Goal: Information Seeking & Learning: Learn about a topic

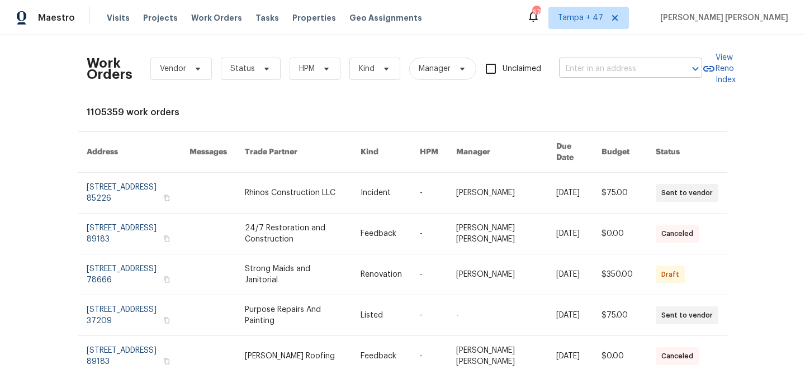
click at [667, 68] on input "text" at bounding box center [615, 68] width 112 height 17
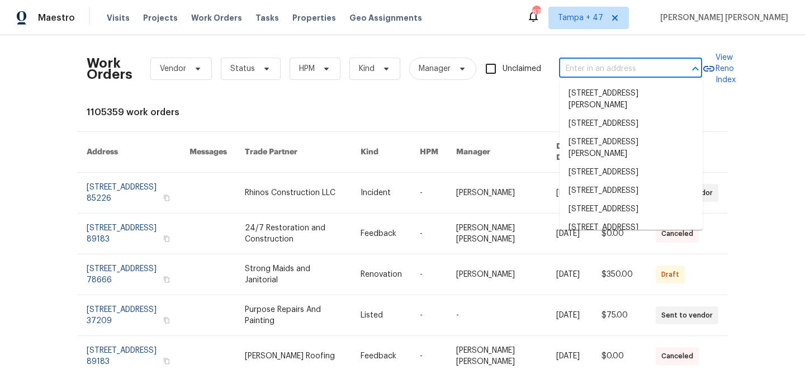
paste input "4100 Albion St Unit 523, Denver, CO 80216"
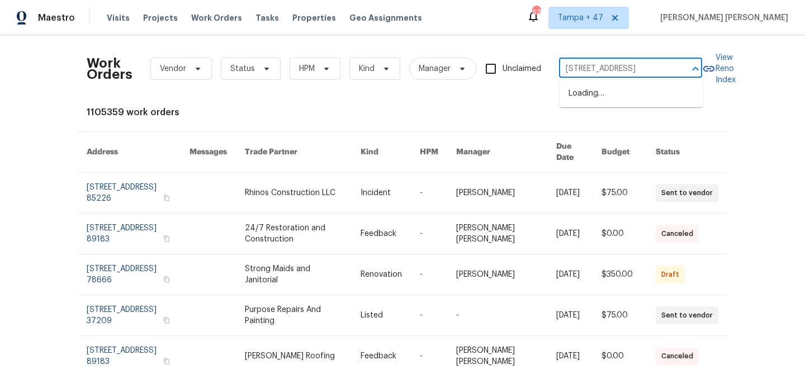
scroll to position [0, 51]
click at [599, 67] on input "4100 Albion St Unit 523, Denver, CO 80216" at bounding box center [615, 68] width 112 height 17
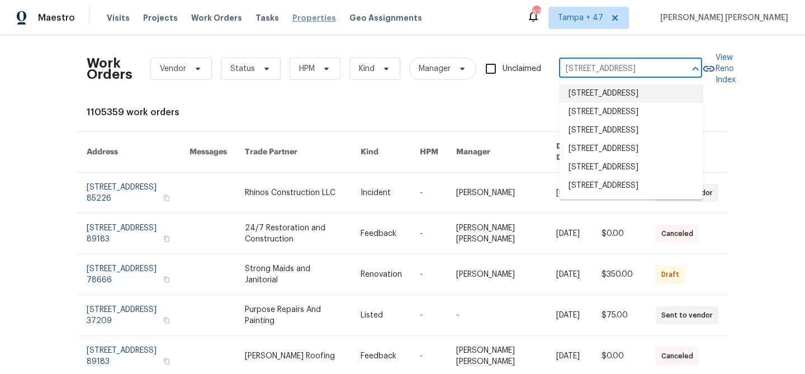
type input "4100 Albion St, Denver, CO 80216"
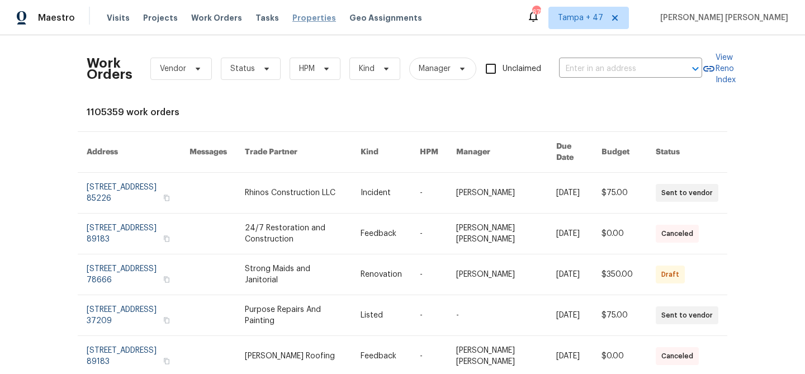
scroll to position [0, 0]
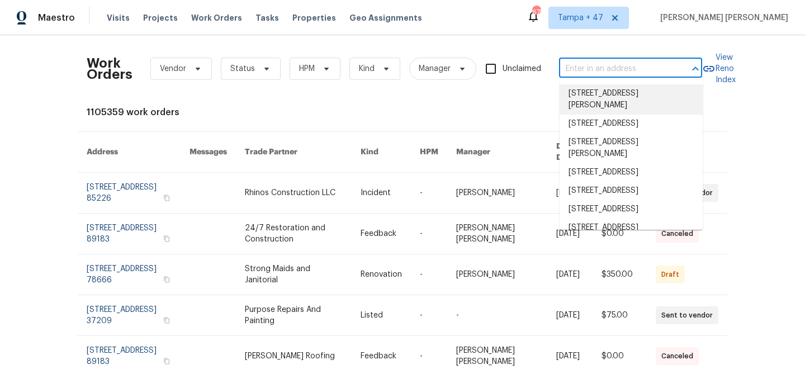
paste input "4100 Albion St Unit 523, Denver, CO 80216"
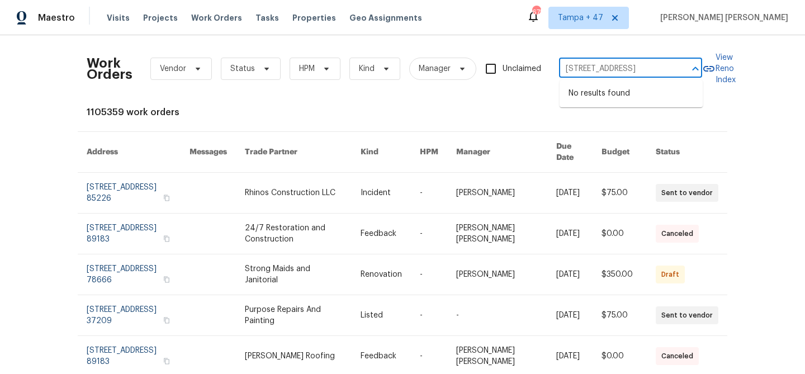
click at [601, 69] on input "4100 Albion St Unit 523, Denver, CO 80216" at bounding box center [615, 68] width 112 height 17
type input "4100 Albion St, Denver, CO 80216"
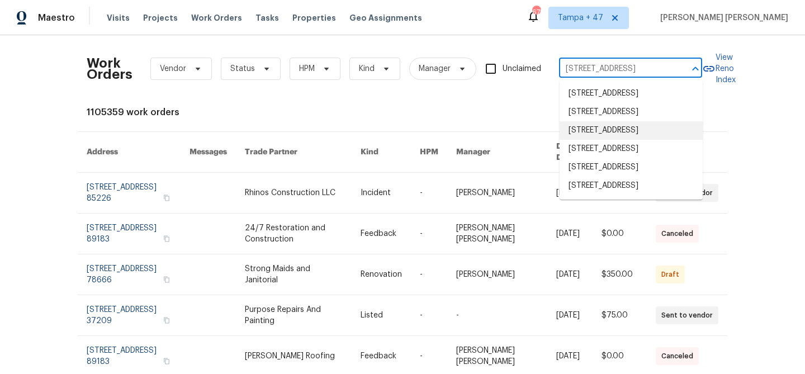
scroll to position [40, 0]
click at [658, 195] on li "4100 Albion St Unit 523, Denver, CO 80216" at bounding box center [630, 186] width 143 height 18
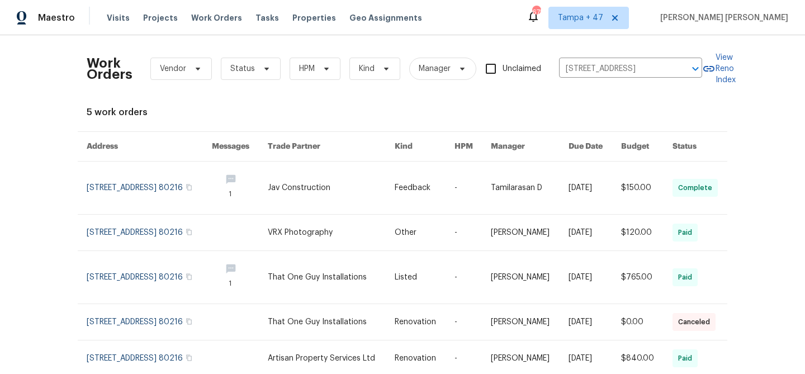
click at [584, 184] on link at bounding box center [594, 188] width 53 height 53
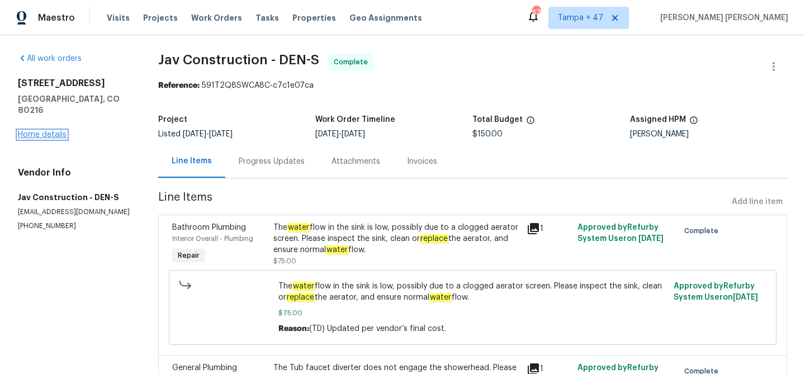
click at [44, 131] on link "Home details" at bounding box center [42, 135] width 49 height 8
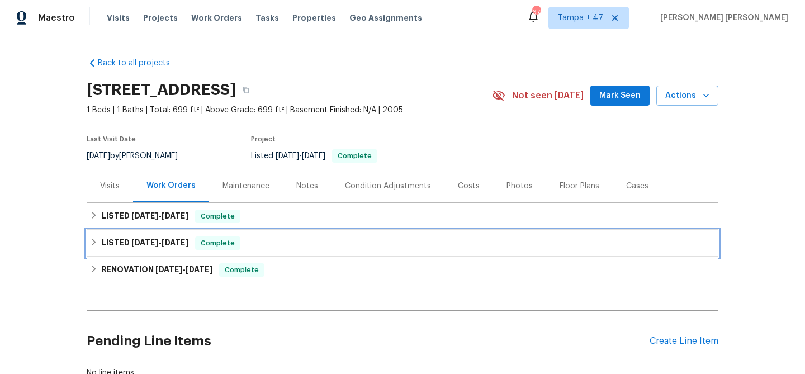
click at [252, 241] on div "LISTED 6/20/25 - 6/25/25 Complete" at bounding box center [402, 242] width 625 height 13
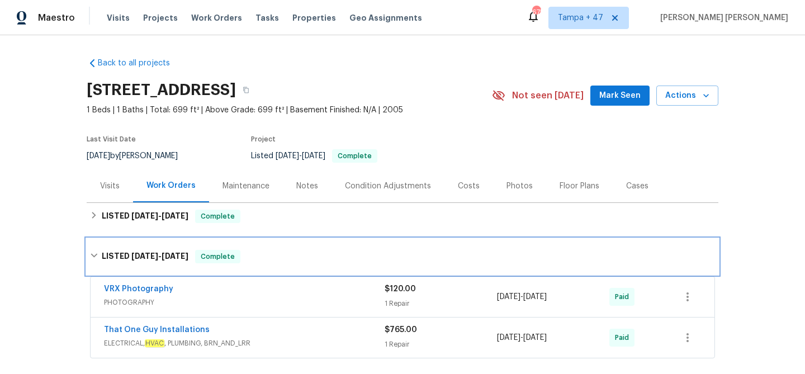
scroll to position [79, 0]
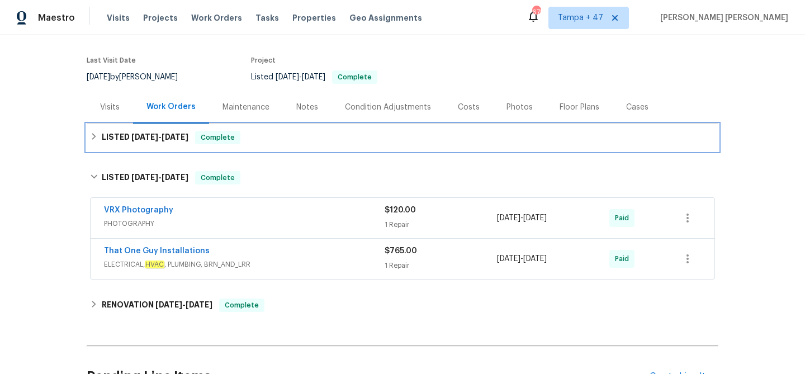
click at [300, 136] on div "LISTED 8/27/25 - 8/29/25 Complete" at bounding box center [402, 137] width 625 height 13
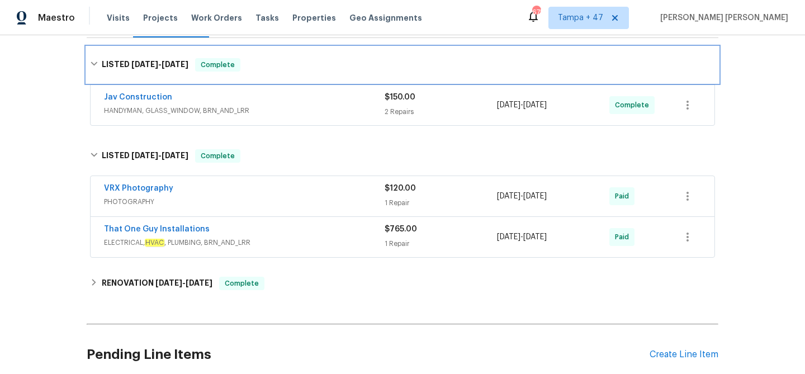
scroll to position [169, 0]
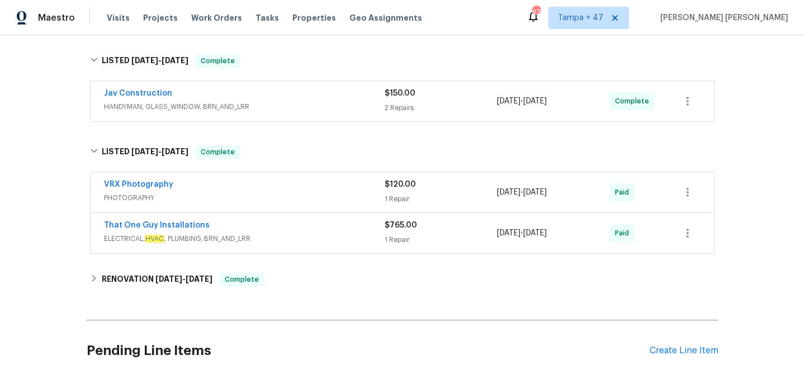
click at [333, 233] on div "That One Guy Installations" at bounding box center [244, 226] width 281 height 13
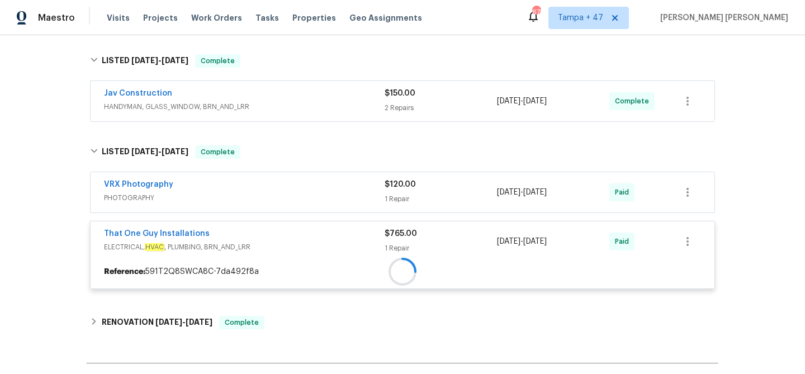
click at [354, 262] on div at bounding box center [403, 272] width 624 height 20
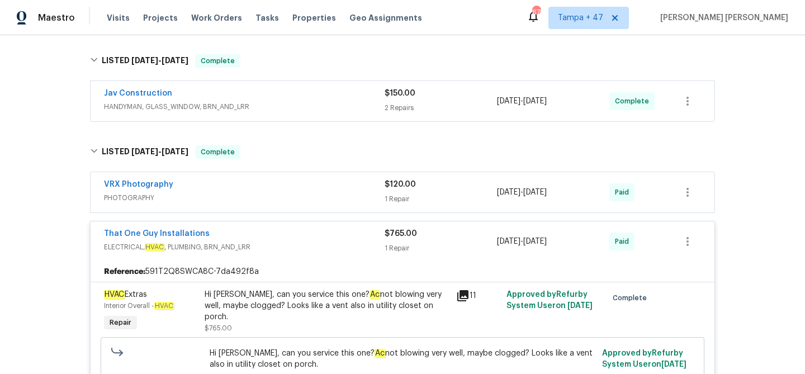
click at [354, 183] on div "VRX Photography" at bounding box center [244, 185] width 281 height 13
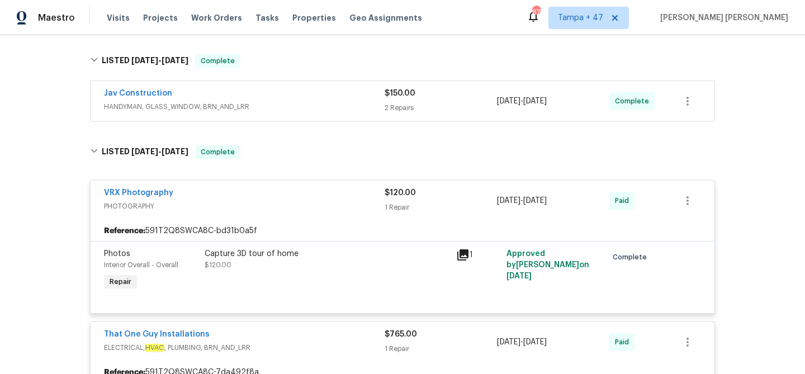
click at [374, 99] on div "Jav Construction" at bounding box center [244, 94] width 281 height 13
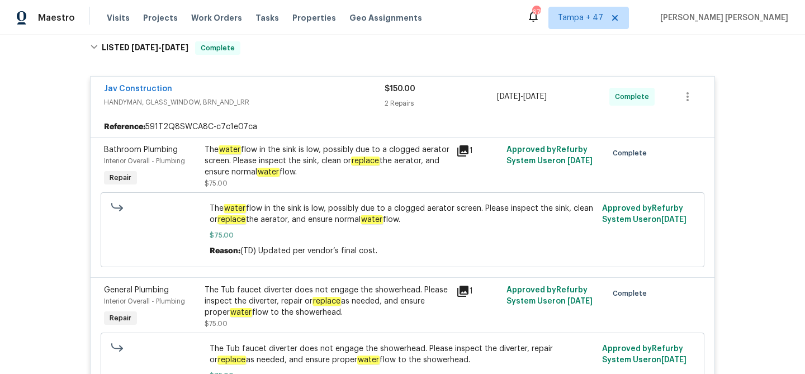
scroll to position [0, 0]
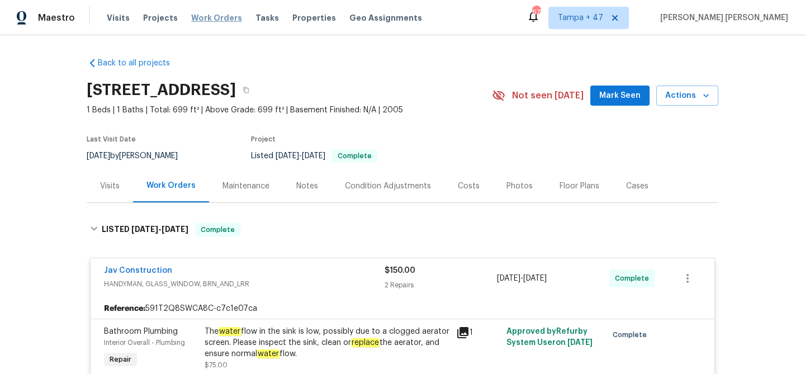
click at [211, 15] on span "Work Orders" at bounding box center [216, 17] width 51 height 11
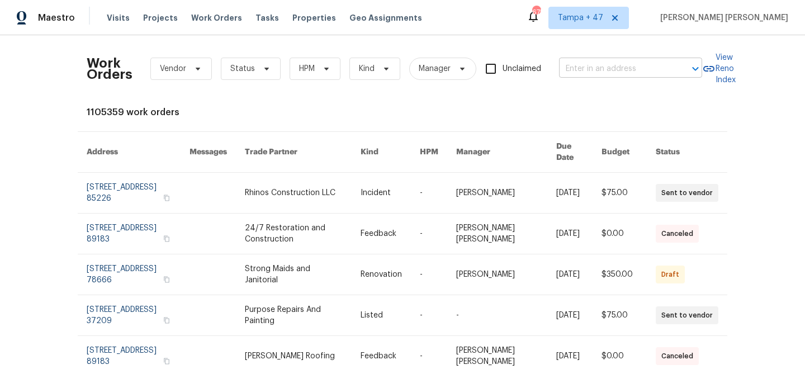
click at [594, 74] on input "text" at bounding box center [615, 68] width 112 height 17
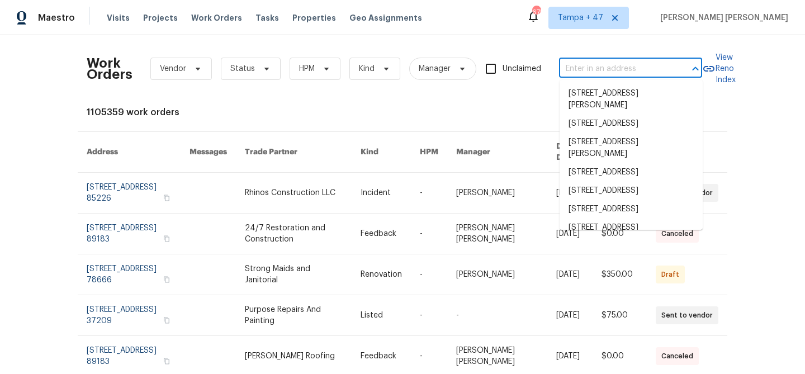
paste input "[STREET_ADDRESS][US_STATE]"
type input "[STREET_ADDRESS][US_STATE]"
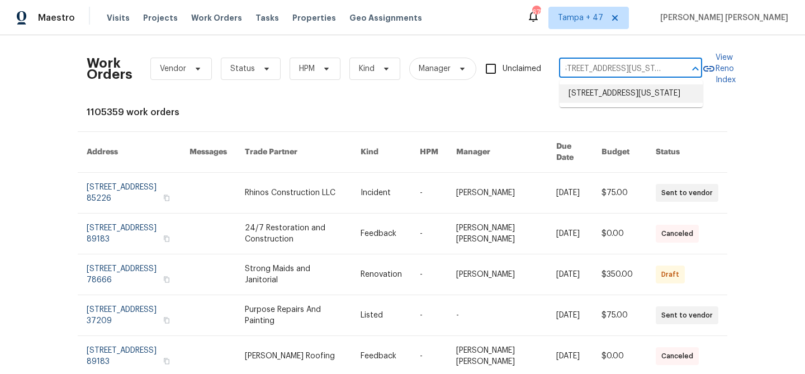
click at [608, 94] on li "[STREET_ADDRESS][US_STATE]" at bounding box center [630, 93] width 143 height 18
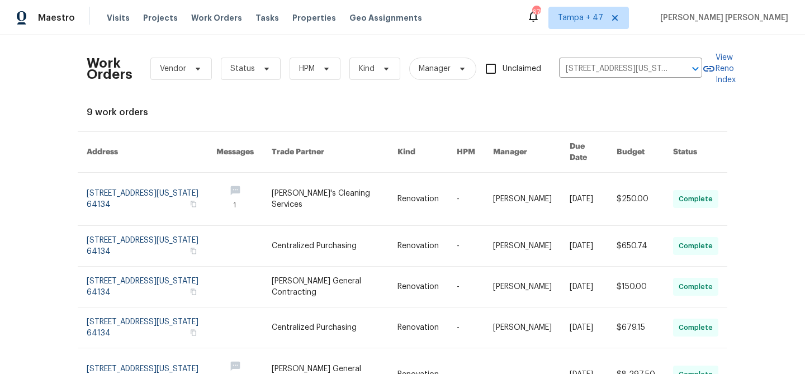
click at [561, 183] on td "[DATE]" at bounding box center [584, 199] width 47 height 53
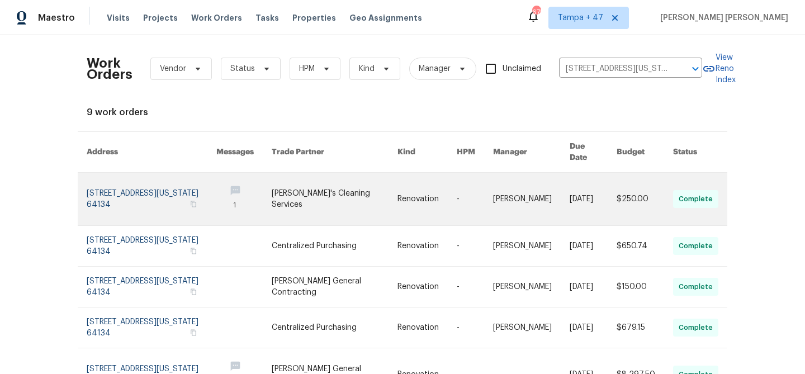
click at [409, 203] on link at bounding box center [426, 199] width 59 height 53
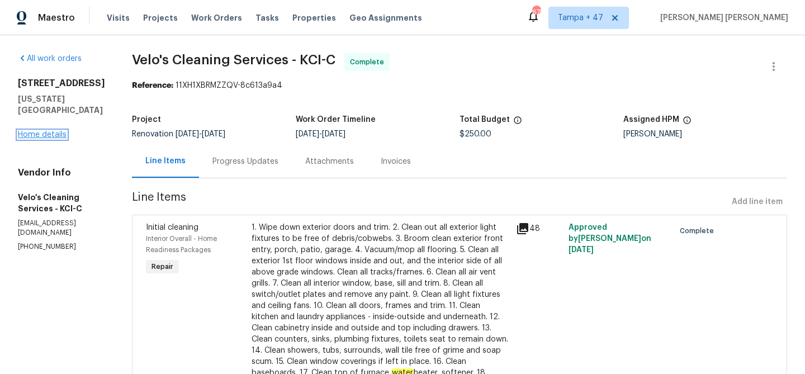
click at [45, 137] on link "Home details" at bounding box center [42, 135] width 49 height 8
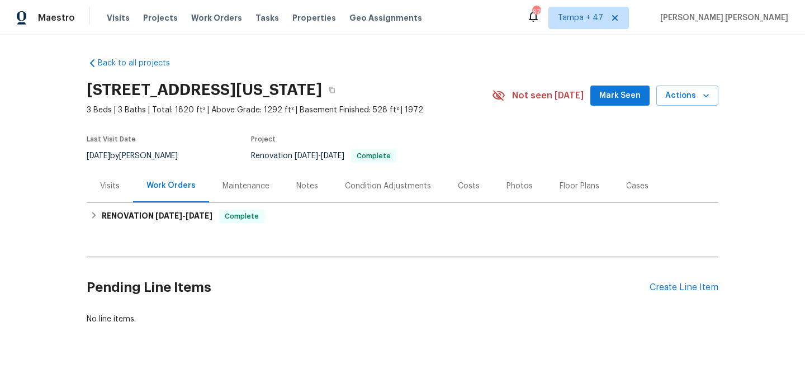
click at [110, 188] on div "Visits" at bounding box center [110, 186] width 20 height 11
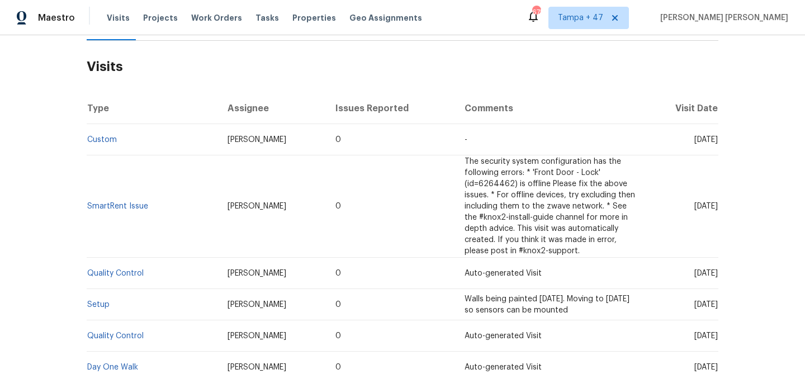
scroll to position [252, 0]
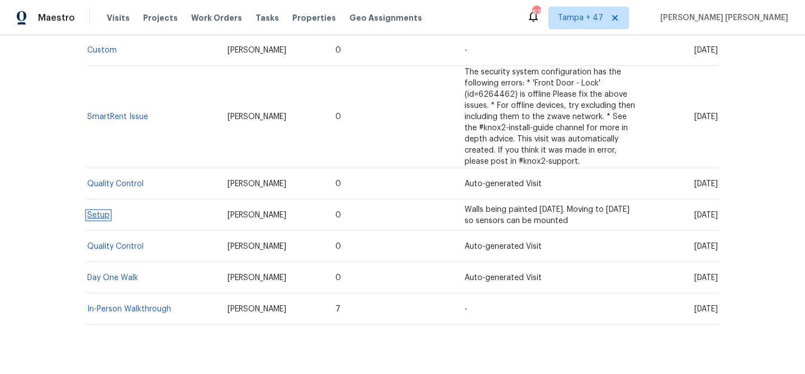
click at [101, 218] on link "Setup" at bounding box center [98, 215] width 22 height 8
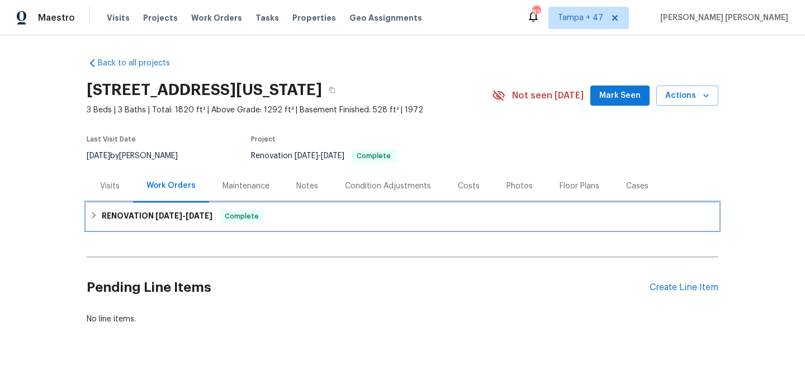
click at [223, 220] on div "RENOVATION [DATE] - [DATE] Complete" at bounding box center [402, 216] width 625 height 13
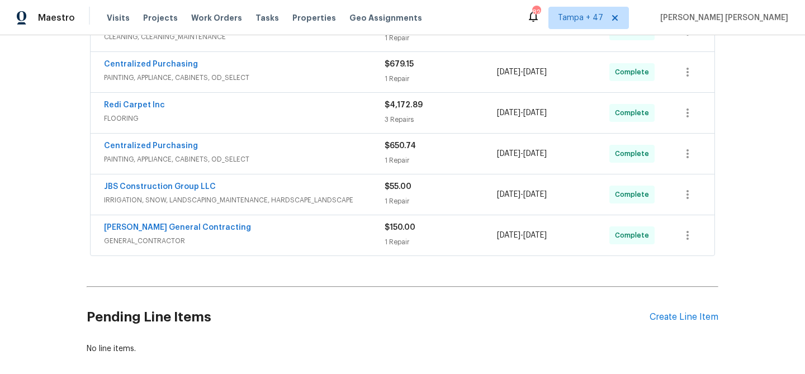
scroll to position [280, 0]
click at [359, 238] on span "GENERAL_CONTRACTOR" at bounding box center [244, 240] width 281 height 11
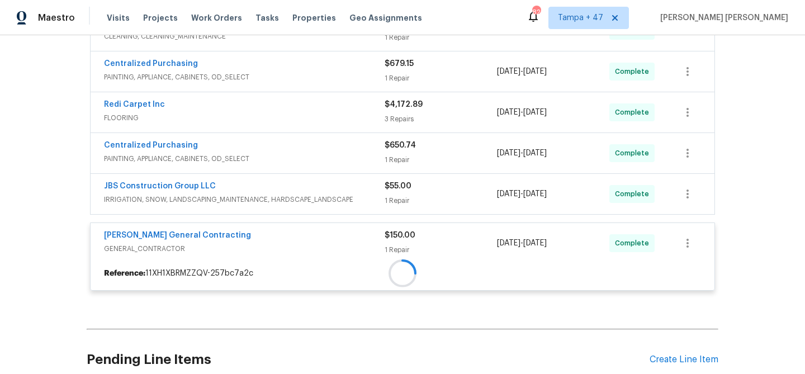
scroll to position [260, 0]
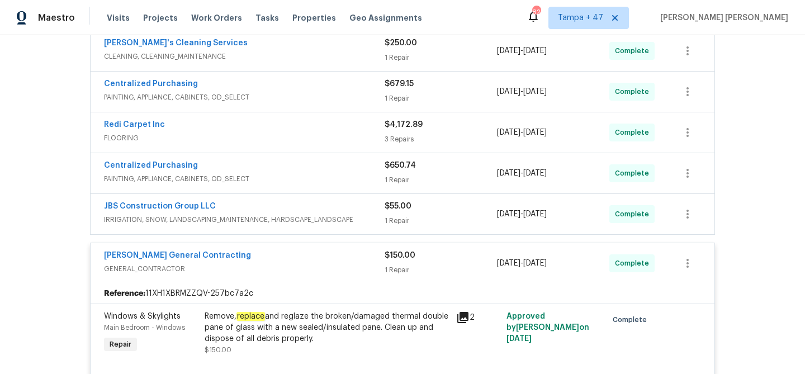
click at [373, 214] on div "JBS Construction Group LLC" at bounding box center [244, 207] width 281 height 13
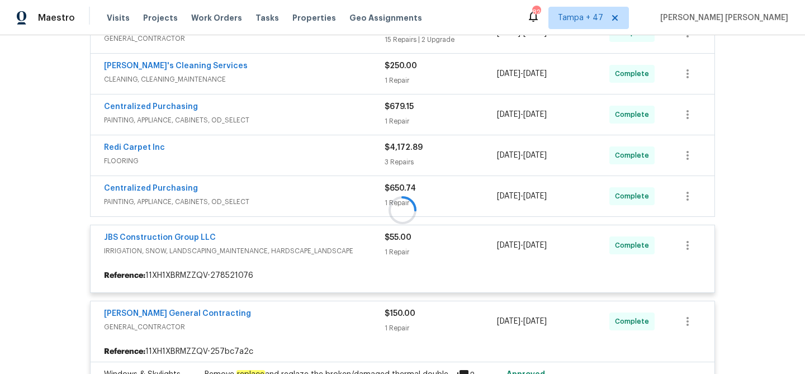
scroll to position [230, 0]
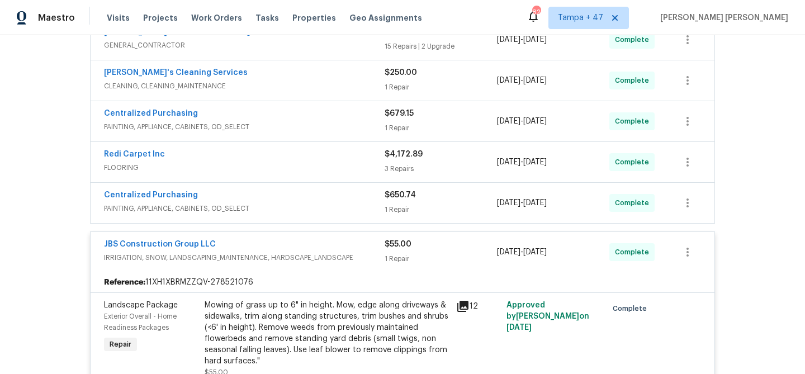
click at [360, 201] on div "Centralized Purchasing" at bounding box center [244, 195] width 281 height 13
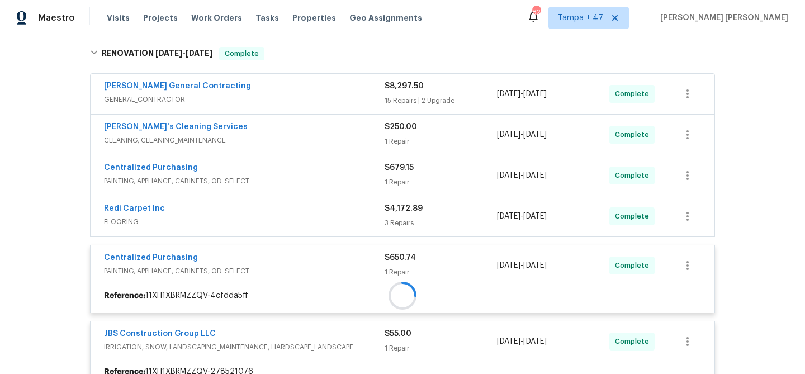
scroll to position [167, 0]
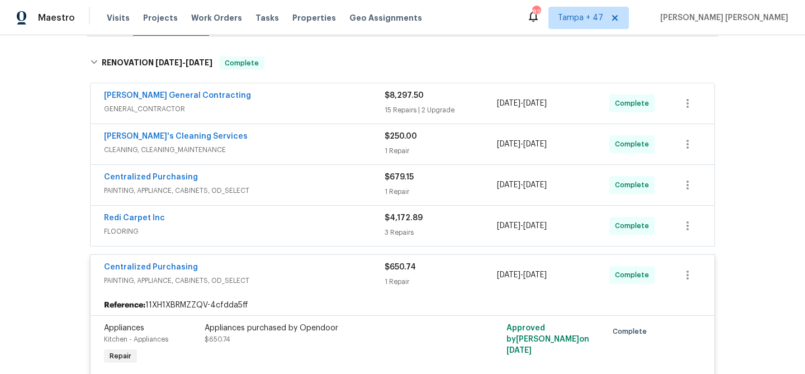
click at [364, 230] on span "FLOORING" at bounding box center [244, 231] width 281 height 11
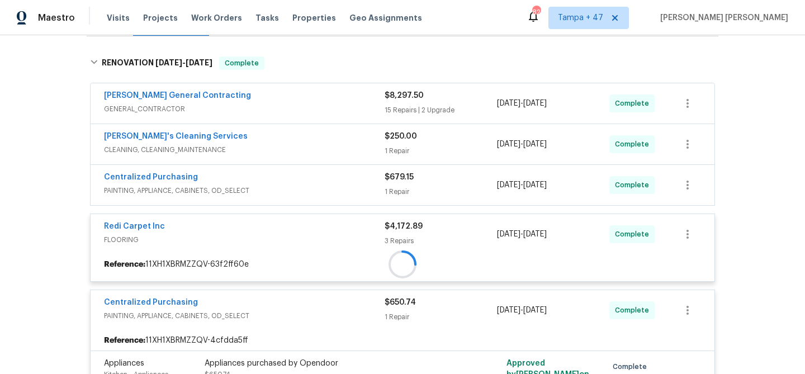
scroll to position [142, 0]
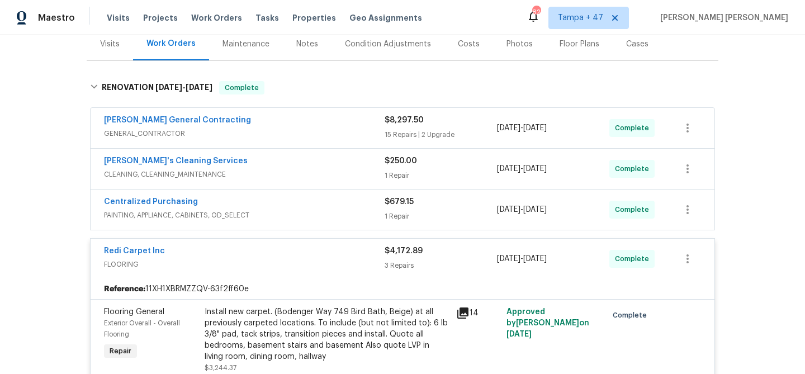
click at [371, 205] on div "Centralized Purchasing" at bounding box center [244, 202] width 281 height 13
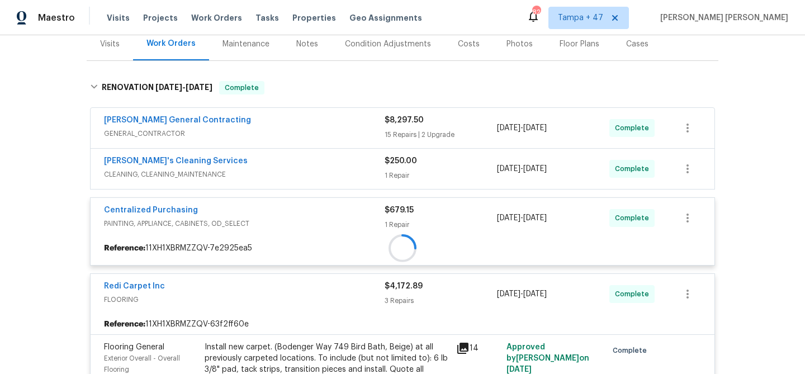
scroll to position [115, 0]
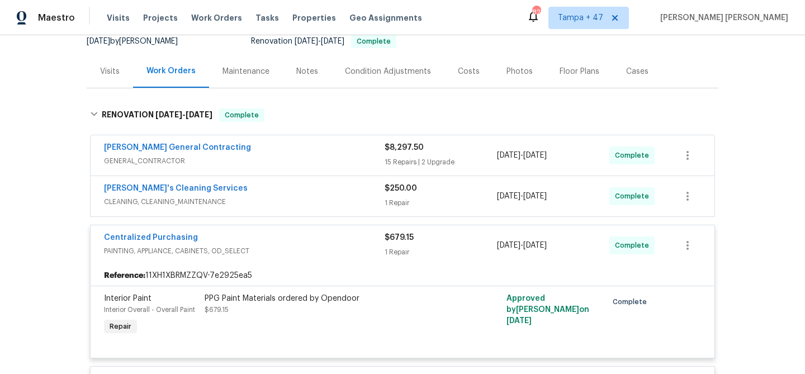
click at [372, 201] on span "CLEANING, CLEANING_MAINTENANCE" at bounding box center [244, 201] width 281 height 11
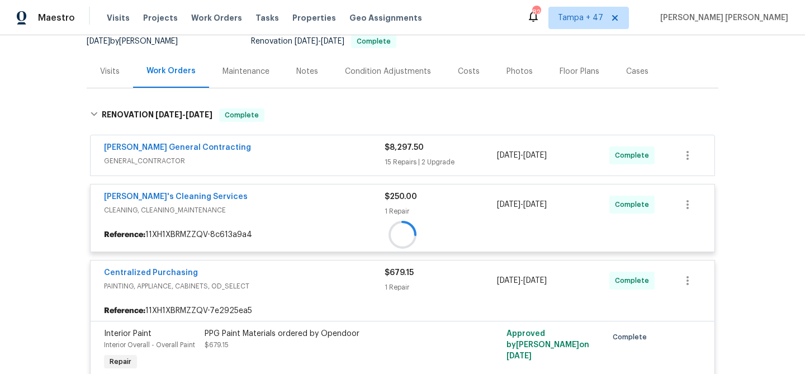
scroll to position [96, 0]
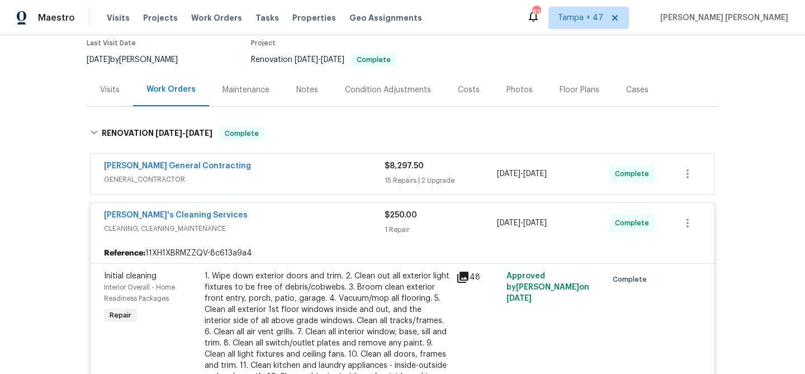
click at [372, 177] on span "GENERAL_CONTRACTOR" at bounding box center [244, 179] width 281 height 11
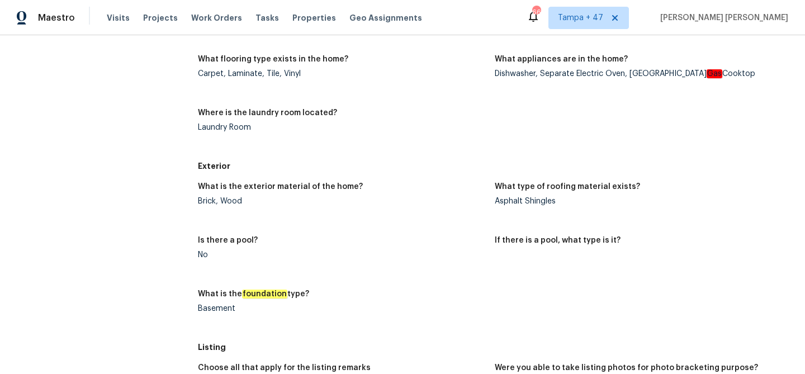
scroll to position [597, 0]
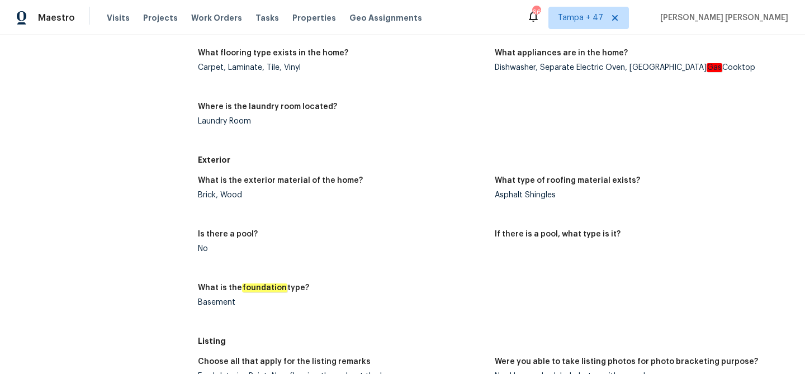
click at [352, 144] on div "Does the home have a basement? Yes, finished (2+ photos w/ HVAC ,plumbing) Comm…" at bounding box center [495, 38] width 594 height 224
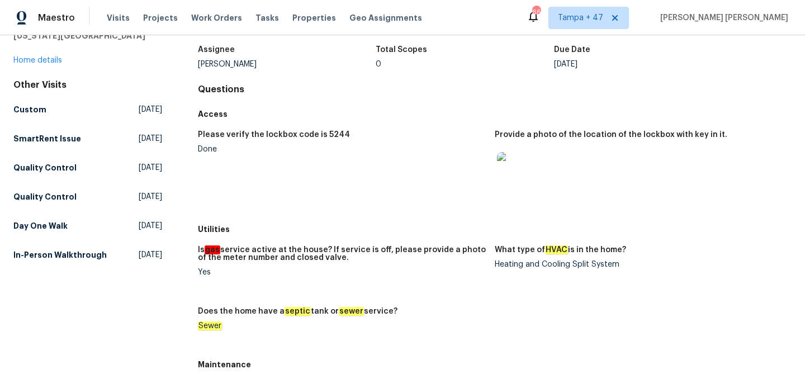
scroll to position [82, 0]
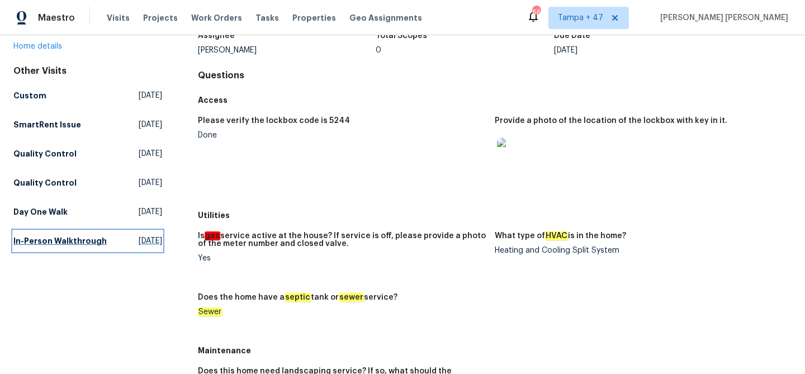
click at [54, 243] on h5 "In-Person Walkthrough" at bounding box center [59, 240] width 93 height 11
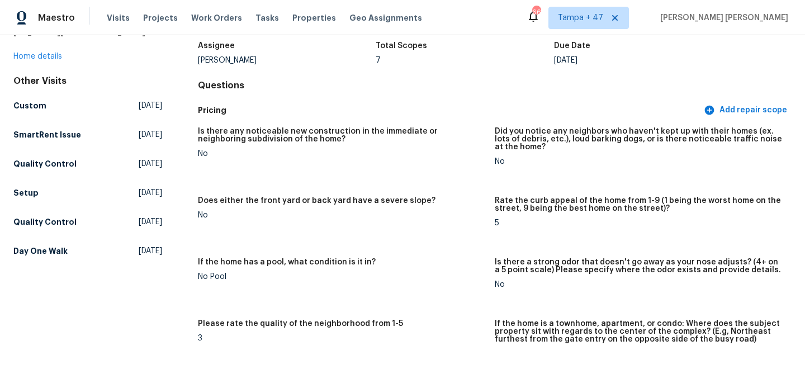
scroll to position [129, 0]
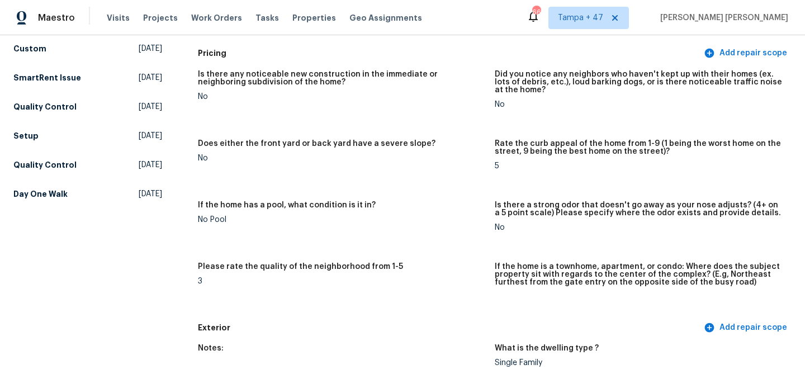
click at [55, 192] on h5 "Day One Walk" at bounding box center [40, 193] width 54 height 11
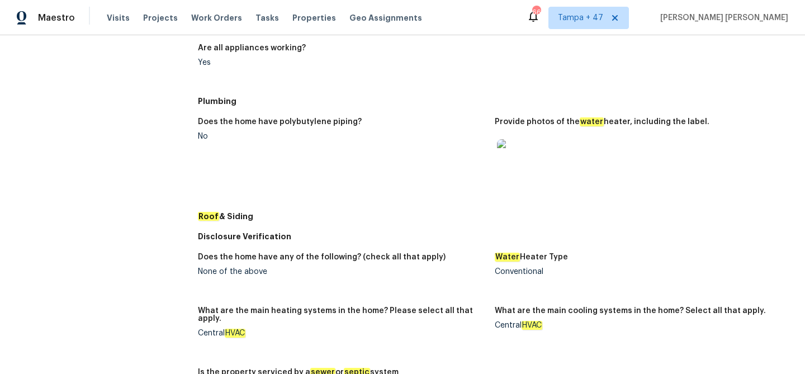
scroll to position [426, 0]
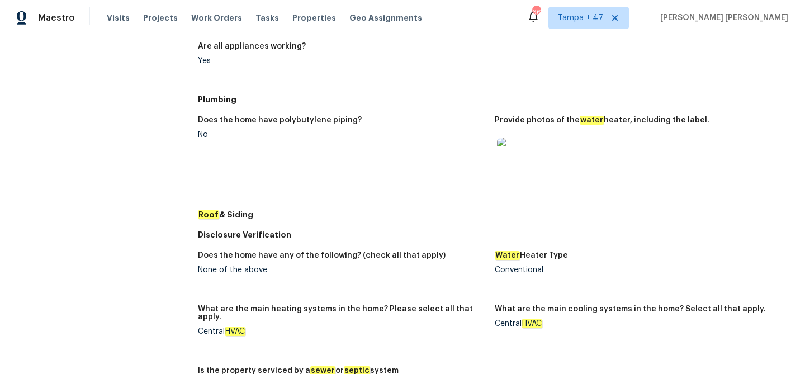
click at [515, 159] on img at bounding box center [515, 155] width 36 height 36
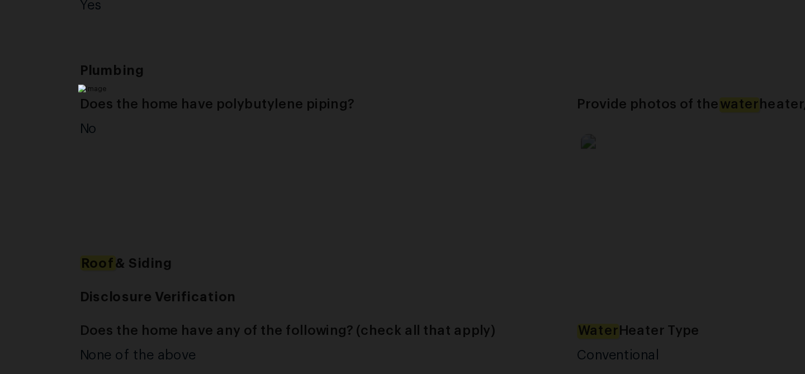
click at [599, 116] on div "Lightbox" at bounding box center [402, 187] width 805 height 374
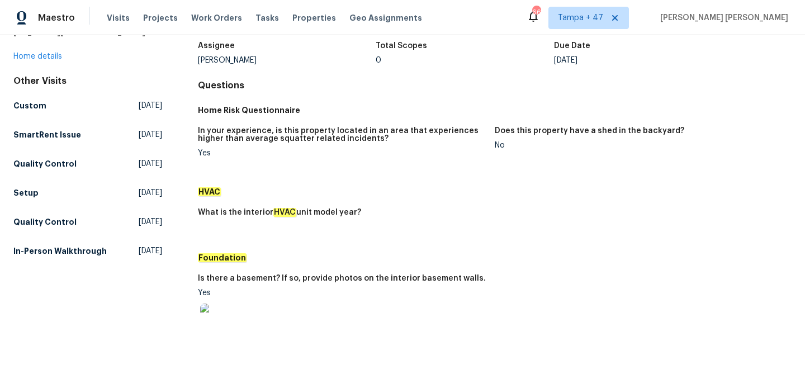
scroll to position [0, 0]
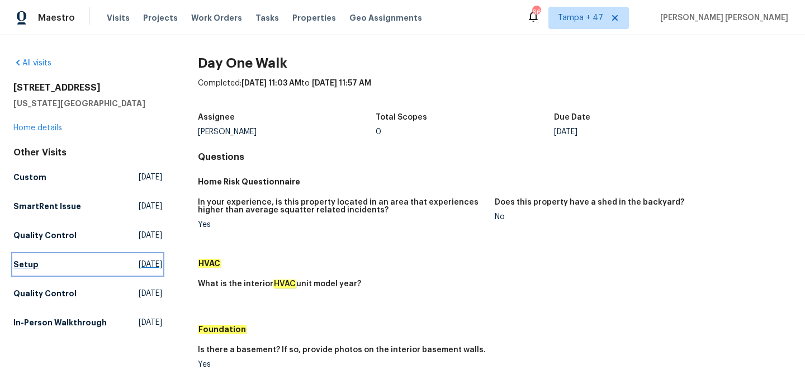
click at [34, 272] on link "Setup Fri, Aug 22 2025" at bounding box center [87, 264] width 149 height 20
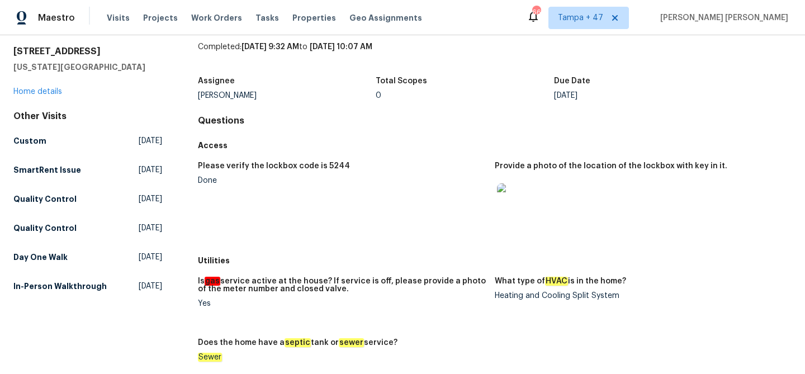
scroll to position [65, 0]
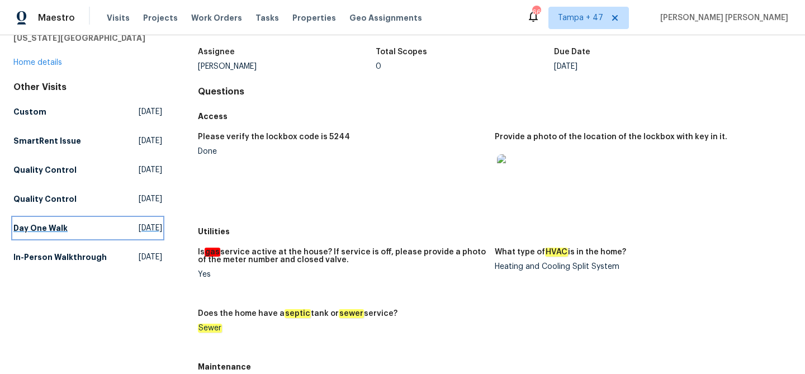
click at [46, 225] on h5 "Day One Walk" at bounding box center [40, 227] width 54 height 11
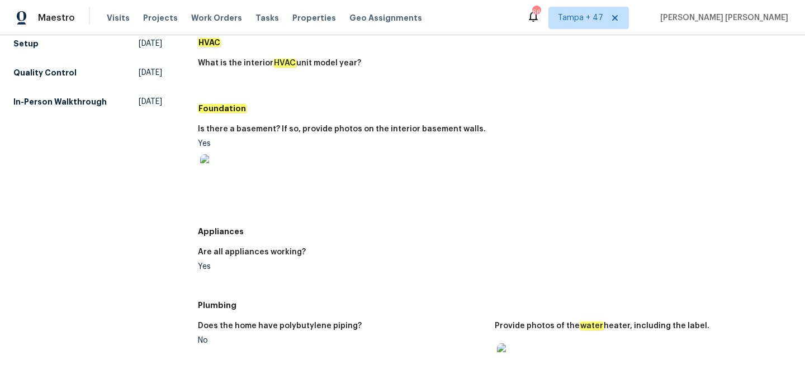
scroll to position [212, 0]
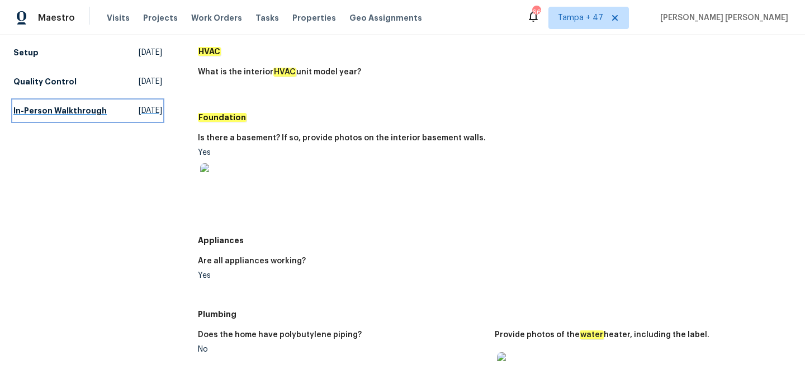
click at [76, 113] on h5 "In-Person Walkthrough" at bounding box center [59, 110] width 93 height 11
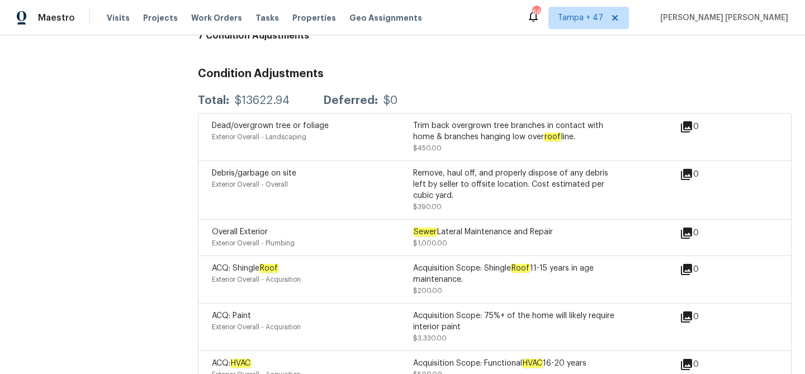
scroll to position [2944, 0]
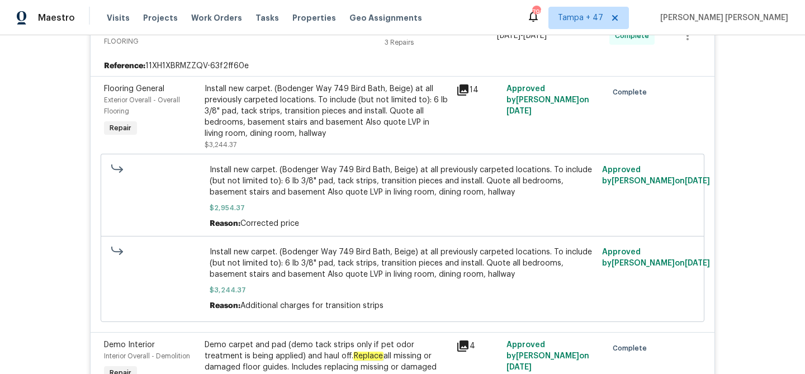
scroll to position [2756, 0]
click at [368, 112] on div "Install new carpet. (Bodenger Way 749 Bird Bath, Beige) at all previously carpe…" at bounding box center [327, 112] width 245 height 56
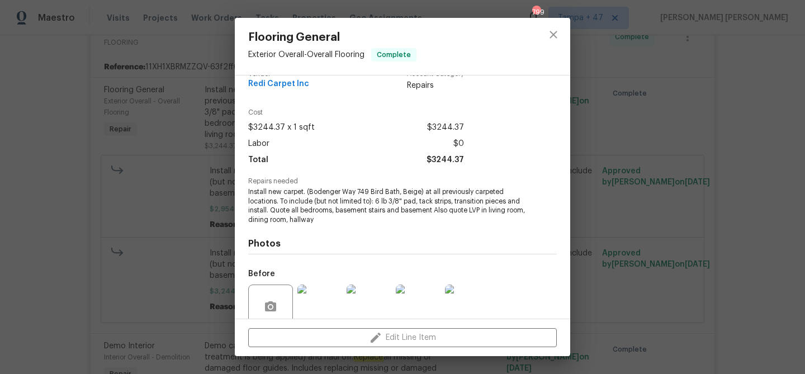
scroll to position [20, 0]
drag, startPoint x: 292, startPoint y: 209, endPoint x: 433, endPoint y: 207, distance: 140.3
click at [433, 207] on span "Install new carpet. (Bodenger Way 749 Bird Bath, Beige) at all previously carpe…" at bounding box center [387, 204] width 278 height 37
copy span "all bedrooms, basement stairs and basement"
drag, startPoint x: 489, startPoint y: 210, endPoint x: 334, endPoint y: 222, distance: 155.3
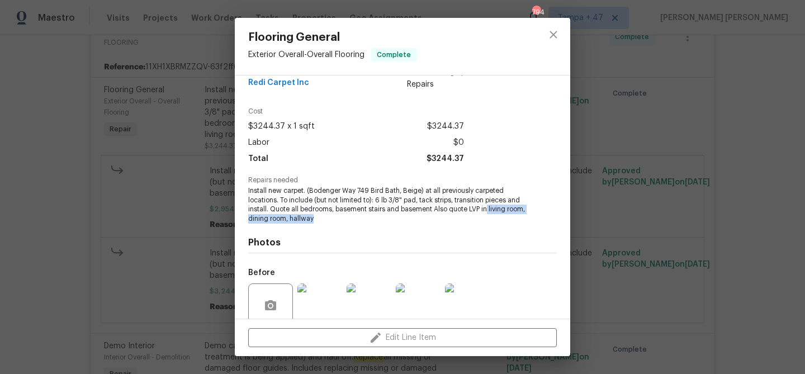
click at [334, 222] on span "Install new carpet. (Bodenger Way 749 Bird Bath, Beige) at all previously carpe…" at bounding box center [387, 204] width 278 height 37
copy span "living room, dining room, hallway"
click at [172, 288] on div "Flooring General Exterior Overall - Overall Flooring Complete Vendor Redi Carpe…" at bounding box center [402, 187] width 805 height 374
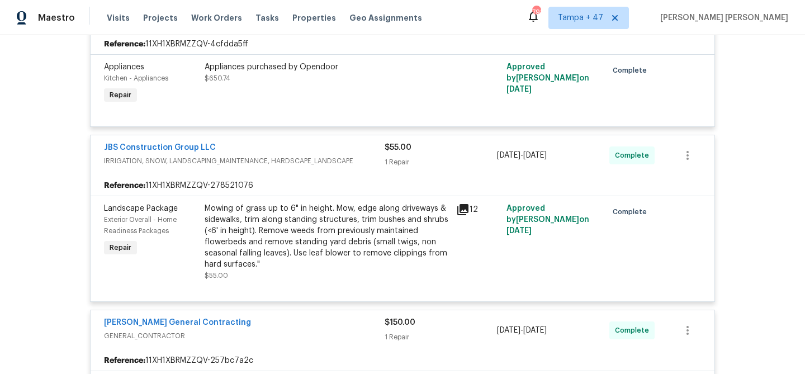
scroll to position [3454, 0]
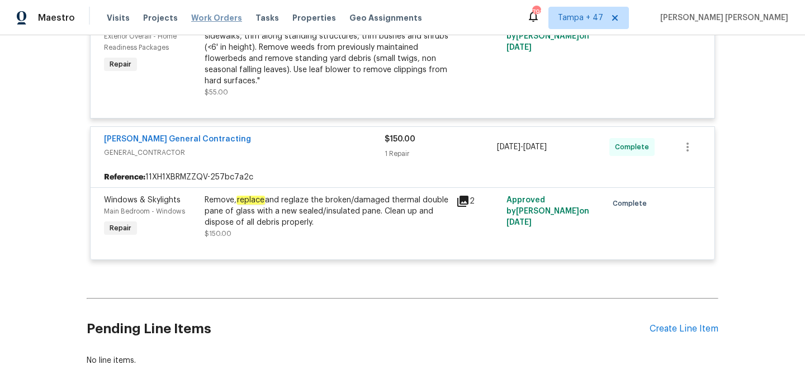
click at [216, 13] on span "Work Orders" at bounding box center [216, 17] width 51 height 11
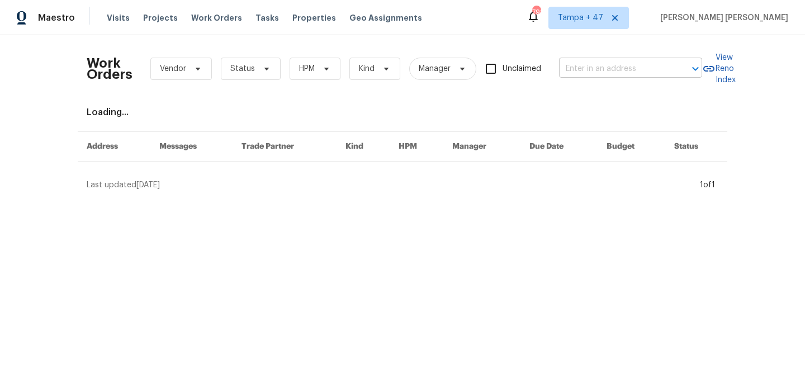
click at [624, 68] on input "text" at bounding box center [615, 68] width 112 height 17
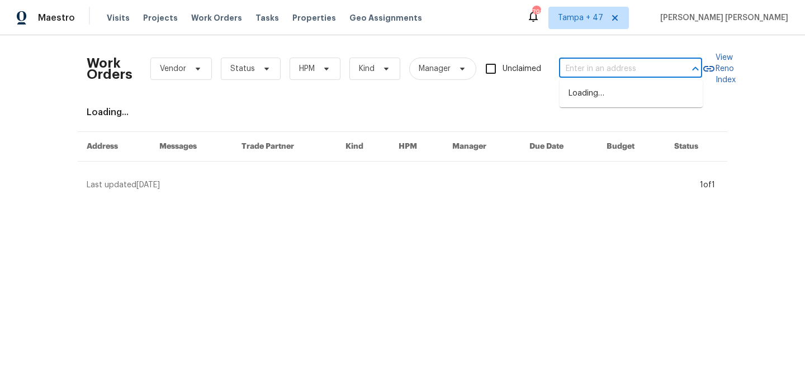
paste input "[STREET_ADDRESS][US_STATE]"
type input "[STREET_ADDRESS][US_STATE]"
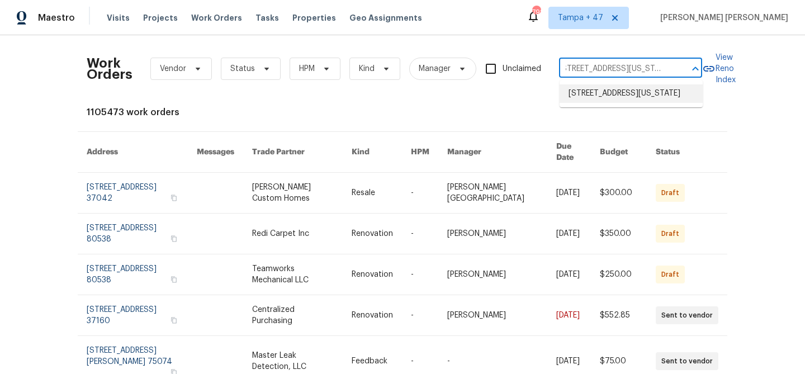
click at [617, 98] on li "[STREET_ADDRESS][US_STATE]" at bounding box center [630, 93] width 143 height 18
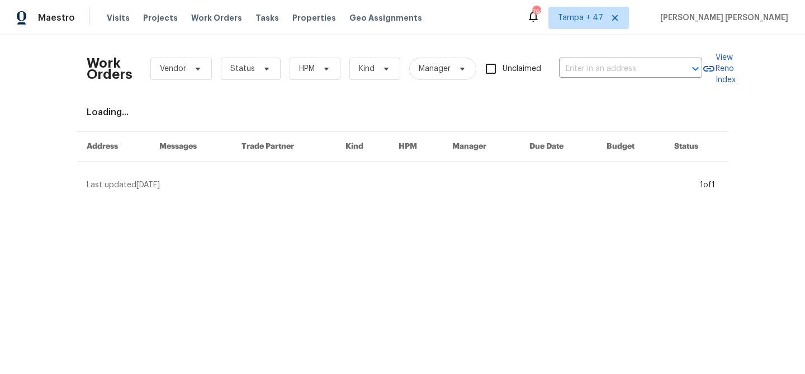
type input "[STREET_ADDRESS][US_STATE]"
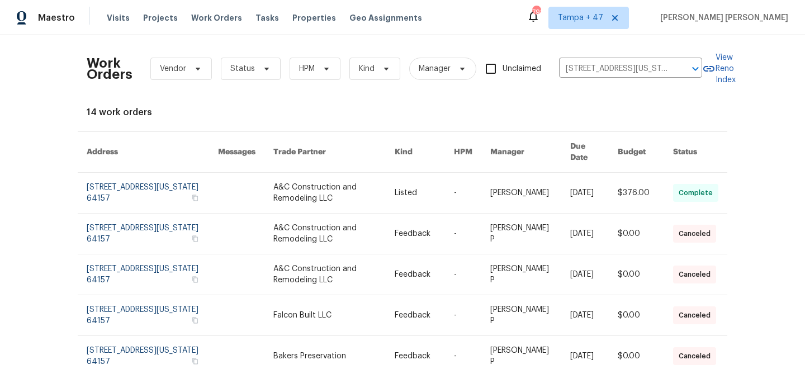
click at [562, 185] on td "[DATE]" at bounding box center [585, 193] width 48 height 41
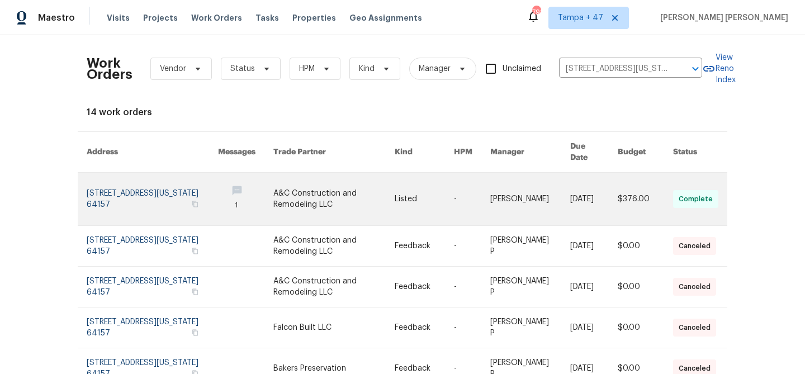
click at [404, 183] on link at bounding box center [424, 199] width 59 height 53
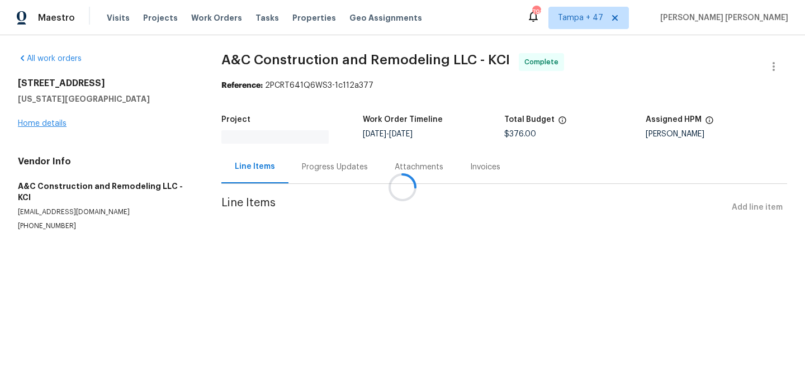
click at [47, 122] on div at bounding box center [402, 187] width 805 height 374
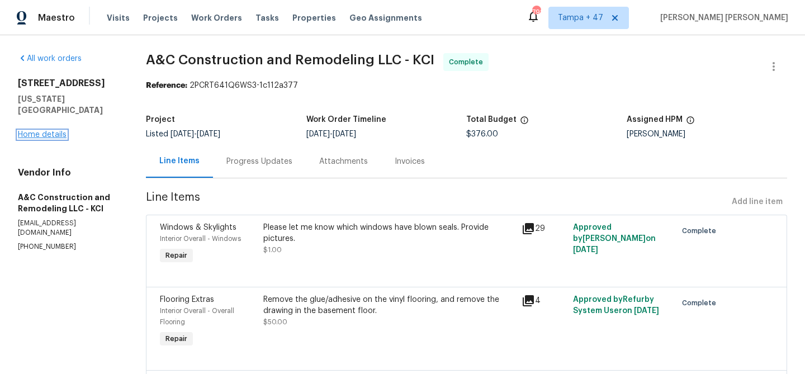
click at [51, 131] on link "Home details" at bounding box center [42, 135] width 49 height 8
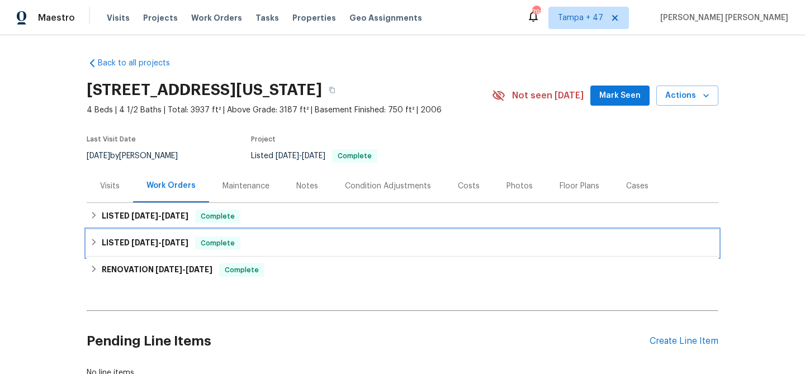
click at [256, 241] on div "LISTED [DATE] - [DATE] Complete" at bounding box center [402, 242] width 625 height 13
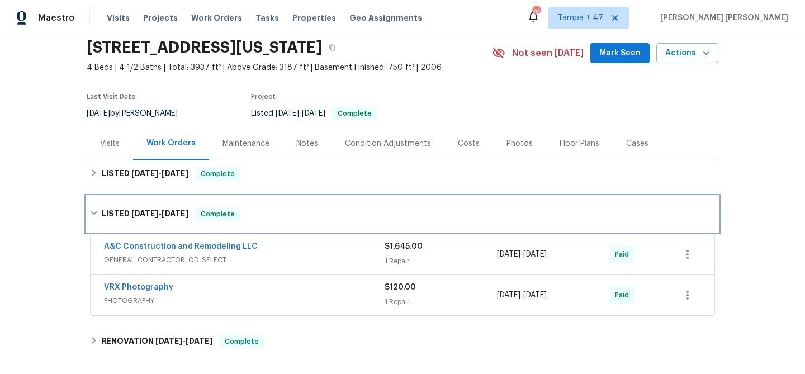
scroll to position [44, 0]
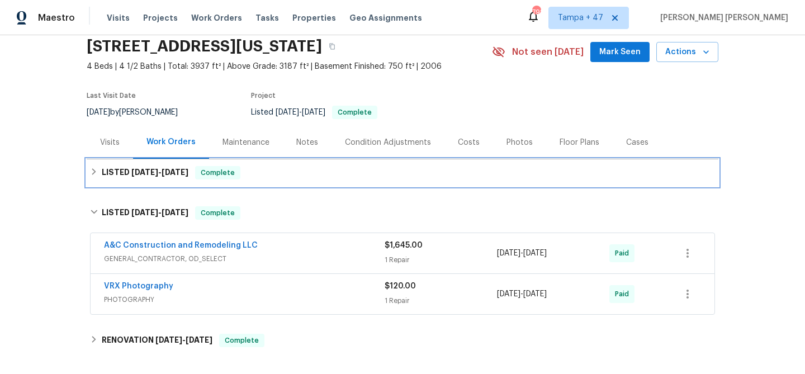
click at [349, 173] on div "LISTED [DATE] - [DATE] Complete" at bounding box center [402, 172] width 625 height 13
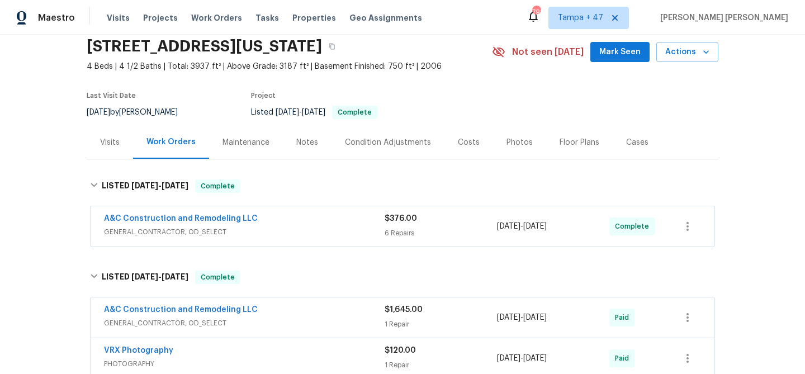
click at [347, 225] on div "A&C Construction and Remodeling LLC" at bounding box center [244, 219] width 281 height 13
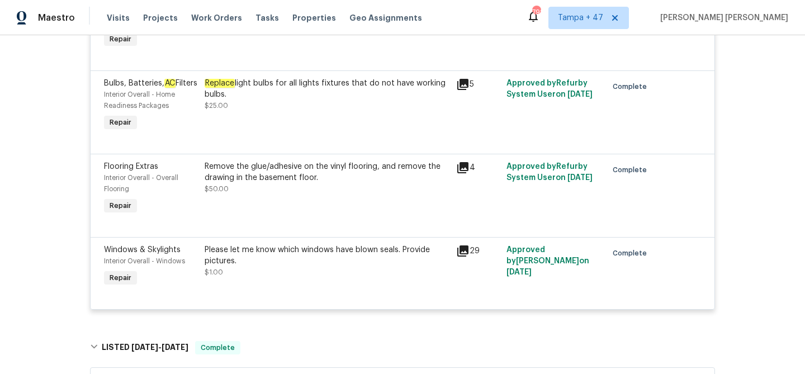
scroll to position [567, 0]
click at [206, 18] on span "Work Orders" at bounding box center [216, 17] width 51 height 11
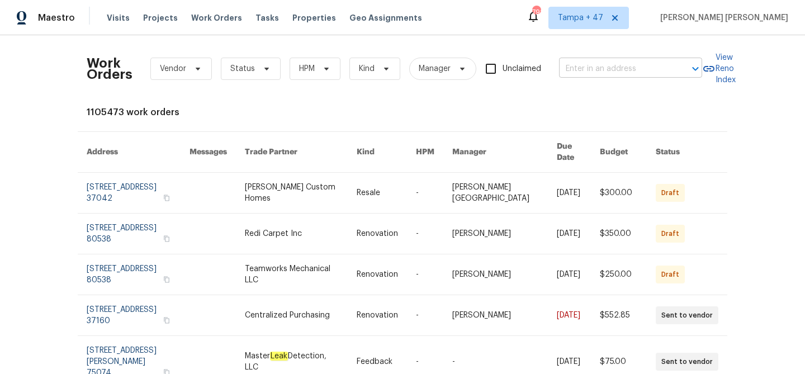
click at [616, 70] on input "text" at bounding box center [615, 68] width 112 height 17
paste input "[STREET_ADDRESS]"
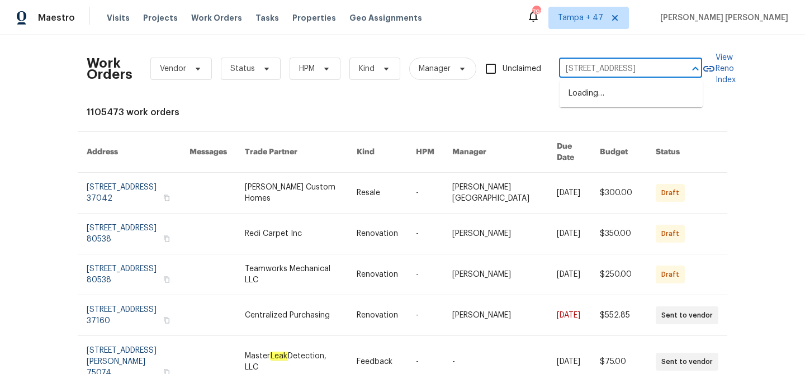
scroll to position [0, 45]
click at [599, 68] on input "[STREET_ADDRESS]" at bounding box center [615, 68] width 112 height 17
type input "[STREET_ADDRESS]"
click at [630, 100] on li "[STREET_ADDRESS]" at bounding box center [630, 93] width 143 height 18
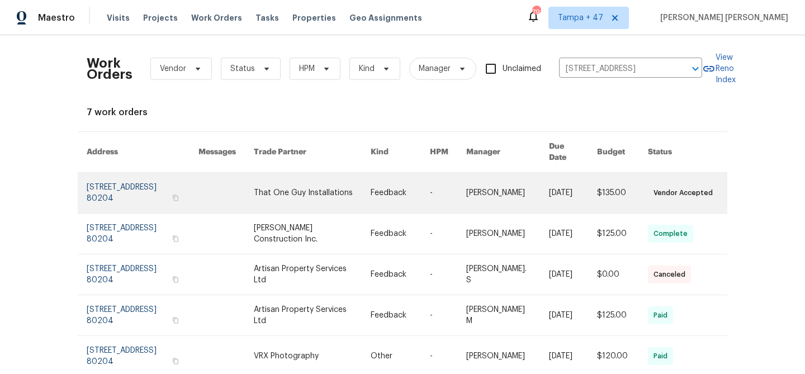
click at [552, 182] on link at bounding box center [573, 193] width 48 height 40
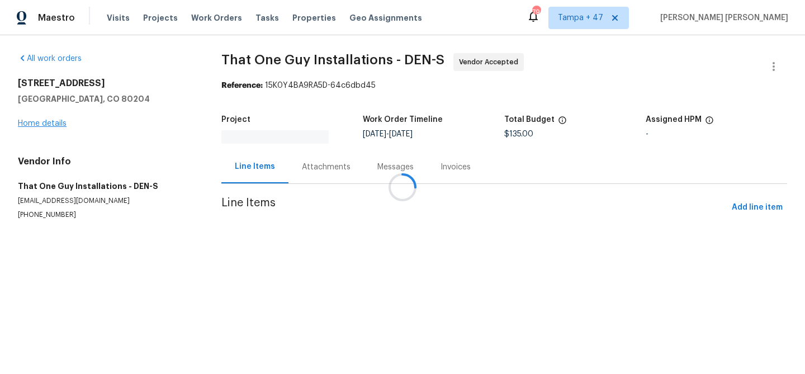
click at [56, 125] on div at bounding box center [402, 187] width 805 height 374
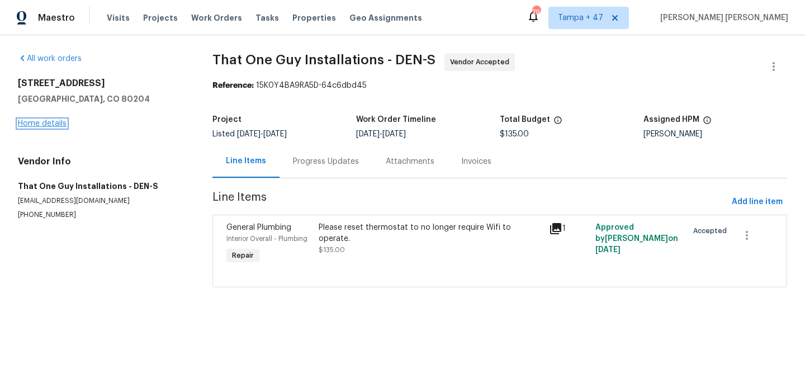
click at [50, 124] on link "Home details" at bounding box center [42, 124] width 49 height 8
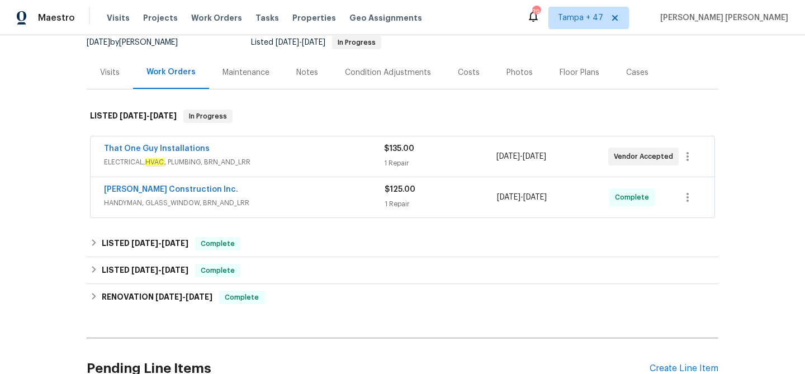
scroll to position [114, 0]
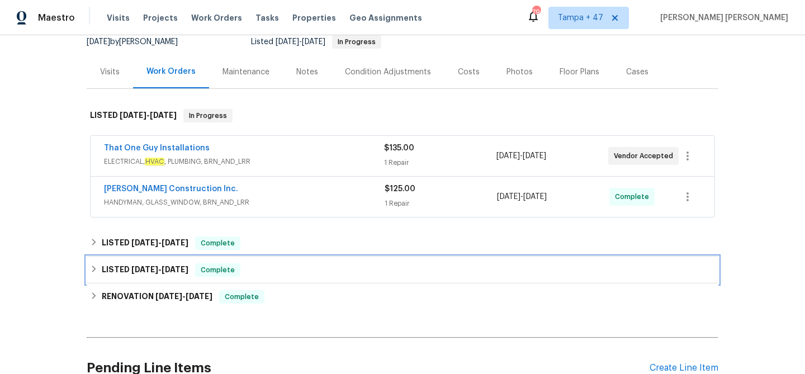
click at [264, 268] on div "LISTED [DATE] - [DATE] Complete" at bounding box center [402, 269] width 625 height 13
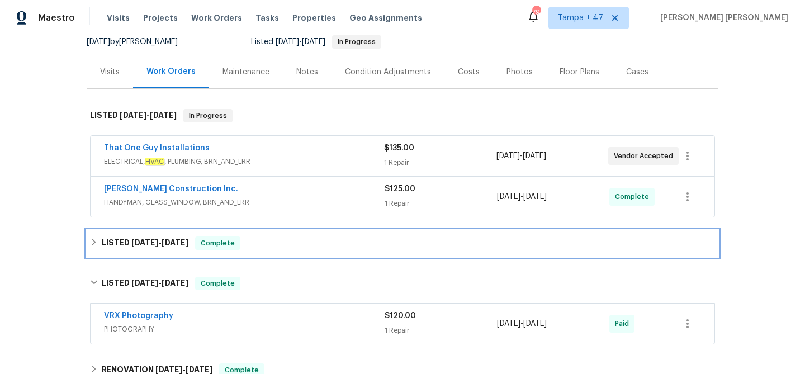
click at [278, 243] on div "LISTED [DATE] - [DATE] Complete" at bounding box center [402, 242] width 625 height 13
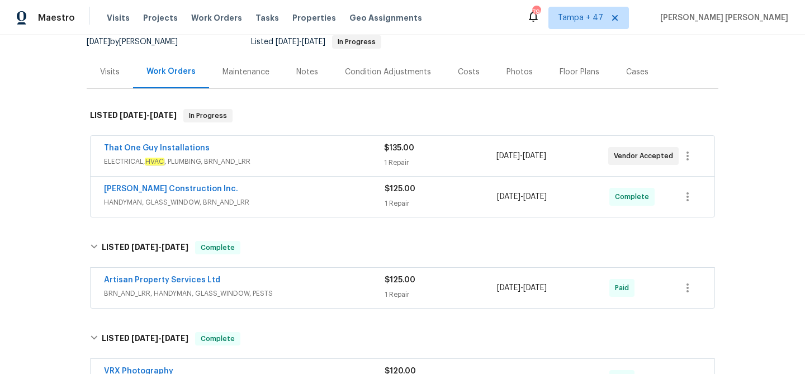
click at [327, 197] on span "HANDYMAN, GLASS_WINDOW, BRN_AND_LRR" at bounding box center [244, 202] width 281 height 11
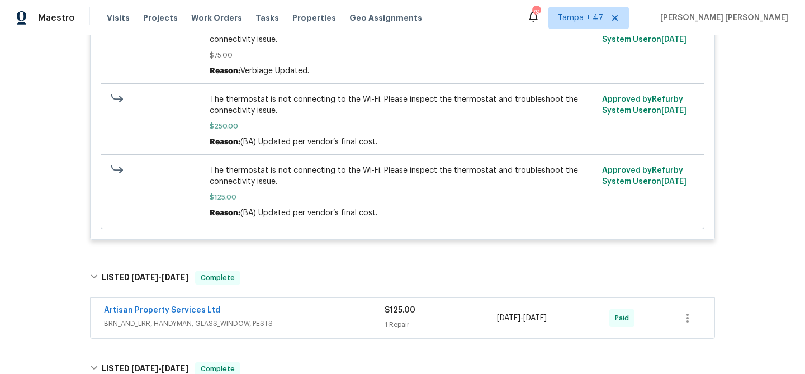
scroll to position [495, 0]
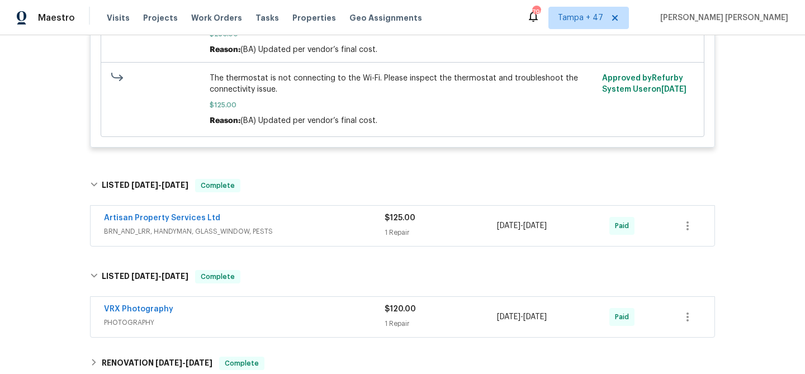
click at [352, 221] on div "Artisan Property Services Ltd" at bounding box center [244, 218] width 281 height 13
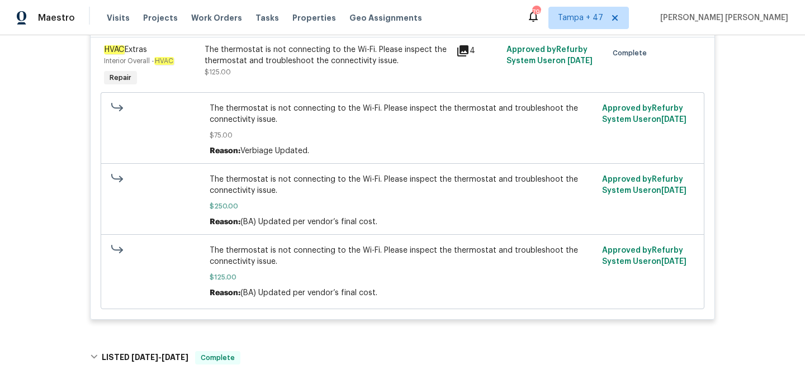
scroll to position [87, 0]
